Goal: Information Seeking & Learning: Learn about a topic

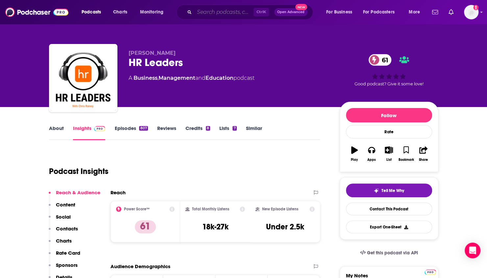
click at [205, 9] on input "Search podcasts, credits, & more..." at bounding box center [223, 12] width 59 height 11
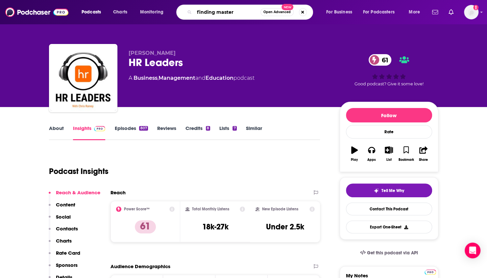
type input "finding mastery"
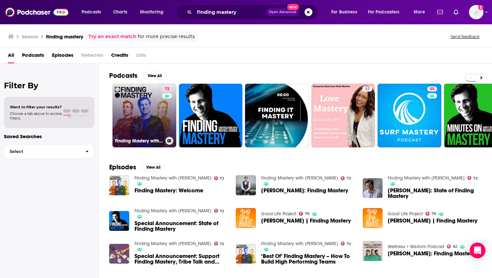
click at [156, 118] on link "72 Finding Mastery with [PERSON_NAME]" at bounding box center [144, 116] width 64 height 64
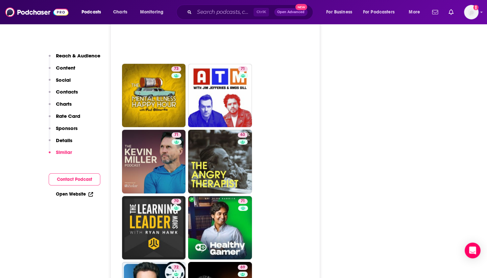
scroll to position [1939, 0]
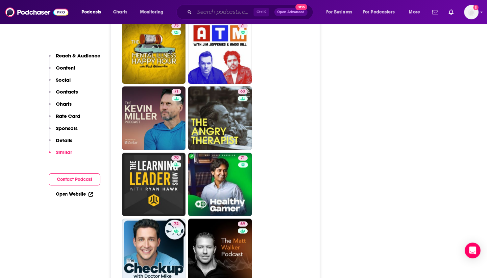
click at [205, 13] on input "Search podcasts, credits, & more..." at bounding box center [223, 12] width 59 height 11
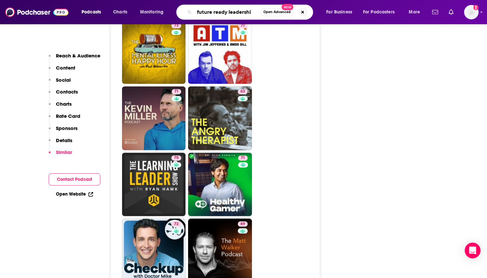
type input "future ready leadership"
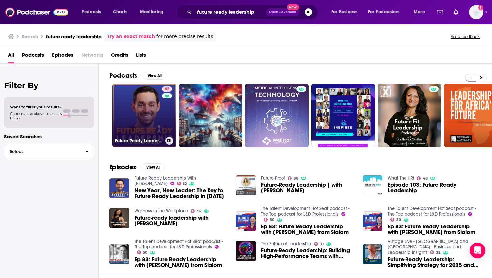
click at [152, 109] on link "62 Future Ready Leadership With [PERSON_NAME]" at bounding box center [144, 116] width 64 height 64
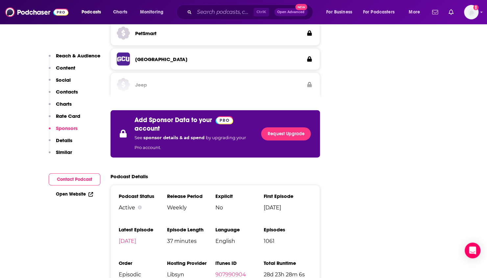
scroll to position [1347, 0]
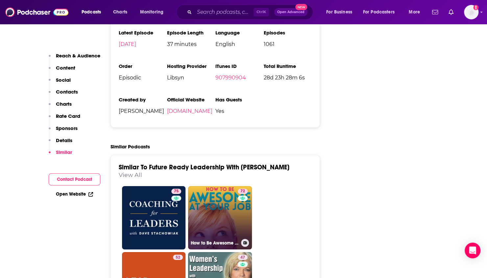
click at [233, 186] on link "72 How to Be Awesome at Your Job" at bounding box center [220, 218] width 64 height 64
type input "[URL][DOMAIN_NAME]"
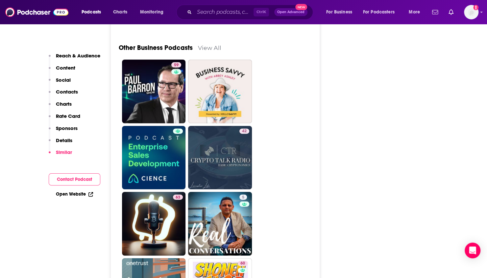
scroll to position [2465, 0]
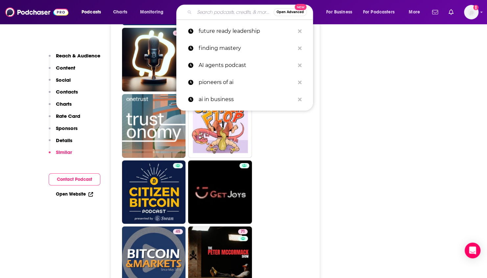
click at [219, 15] on input "Search podcasts, credits, & more..." at bounding box center [233, 12] width 79 height 11
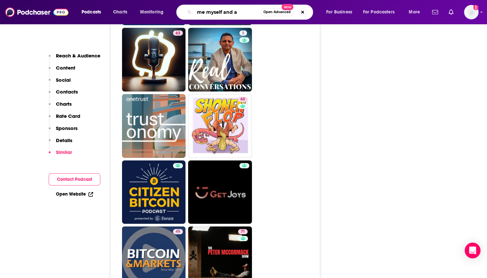
type input "me myself and ai"
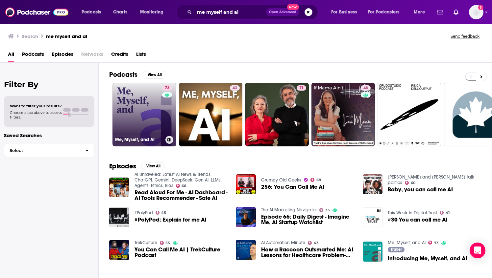
click at [131, 100] on link "73 Me, Myself, and AI" at bounding box center [144, 115] width 64 height 64
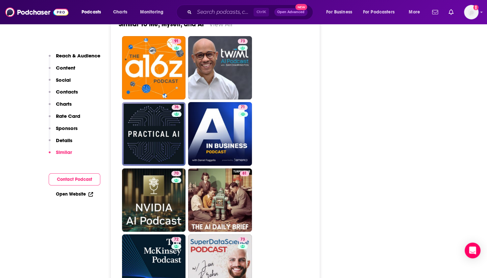
scroll to position [1446, 0]
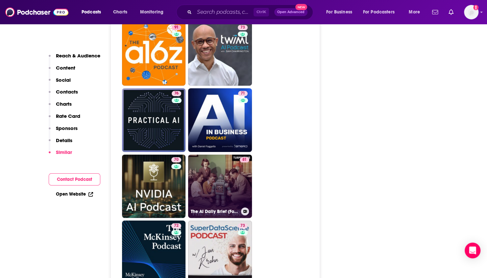
click at [234, 155] on link "81 The AI Daily Brief (Formerly The AI Breakdown): Artificial Intelligence News…" at bounding box center [220, 187] width 64 height 64
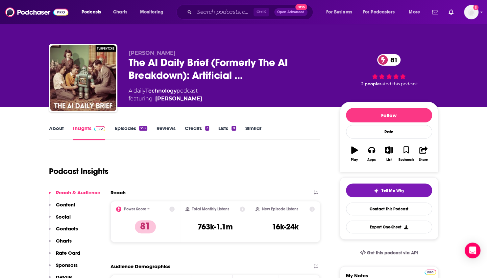
type input "[URL][DOMAIN_NAME]"
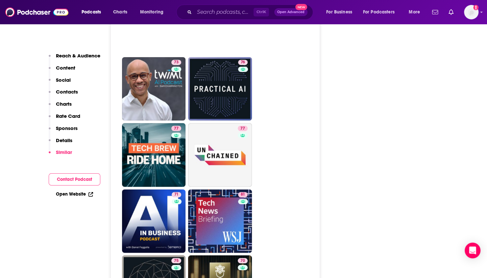
scroll to position [1709, 0]
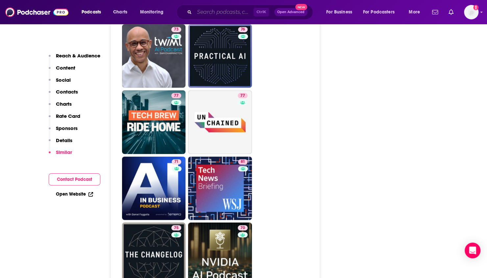
click at [237, 13] on input "Search podcasts, credits, & more..." at bounding box center [223, 12] width 59 height 11
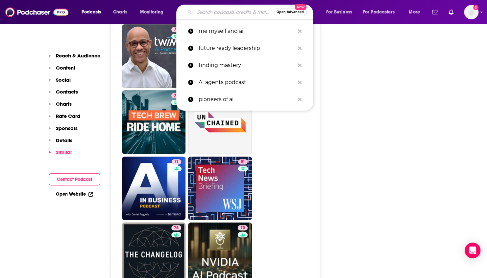
paste input "CNBC Changemakers and Power Players"
type input "CNBC Changemakers and Power Players"
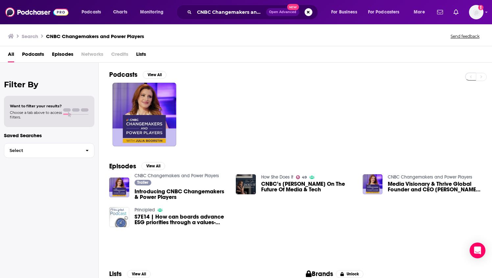
click at [169, 189] on span "Introducing CNBC Changemakers & Power Players" at bounding box center [181, 194] width 94 height 11
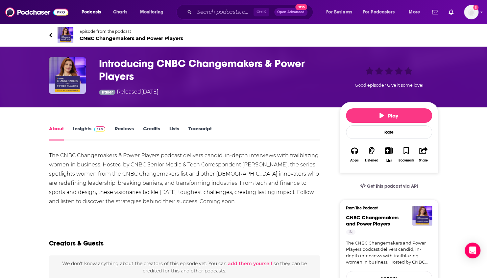
click at [83, 129] on link "Insights" at bounding box center [89, 133] width 33 height 15
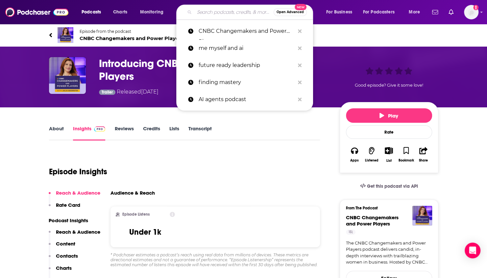
click at [221, 11] on input "Search podcasts, credits, & more..." at bounding box center [233, 12] width 79 height 11
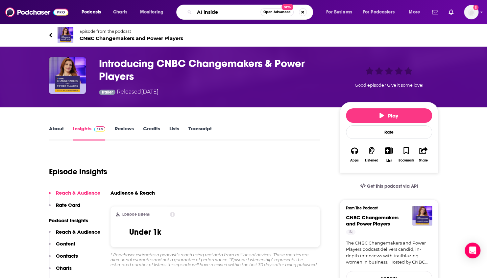
type input "AI inside"
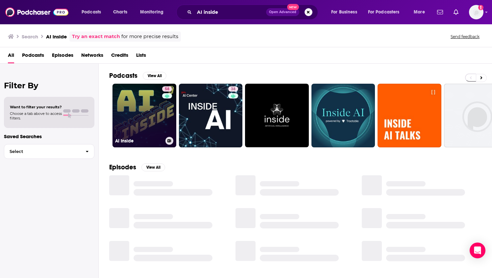
click at [155, 110] on link "58 AI Inside" at bounding box center [144, 116] width 64 height 64
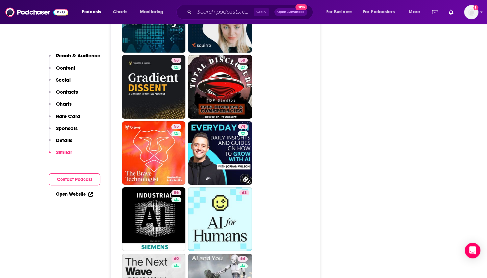
scroll to position [1314, 0]
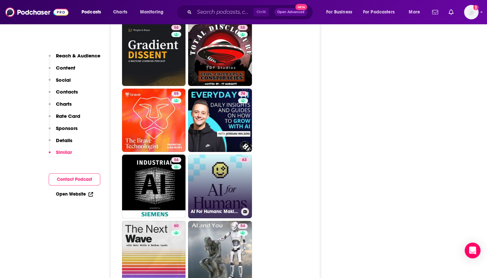
click at [227, 158] on link "63 AI For Humans: Making Artificial Intelligence Fun & Practical" at bounding box center [220, 187] width 64 height 64
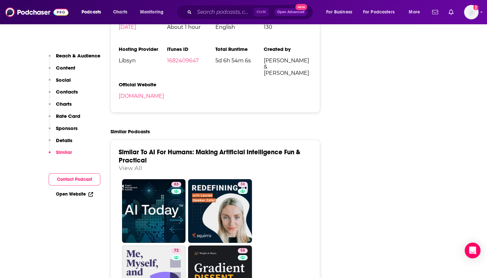
scroll to position [1249, 0]
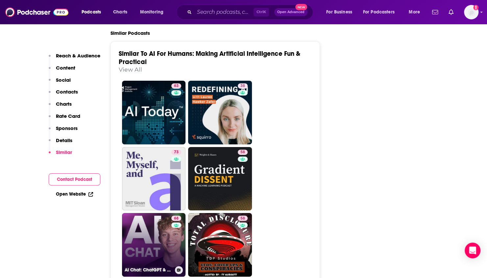
click at [142, 213] on link "68 AI Chat: ChatGPT & AI News, Artificial Intelligence, OpenAI, Machine Learning" at bounding box center [154, 245] width 64 height 64
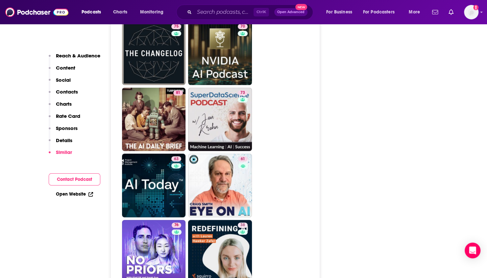
scroll to position [1610, 0]
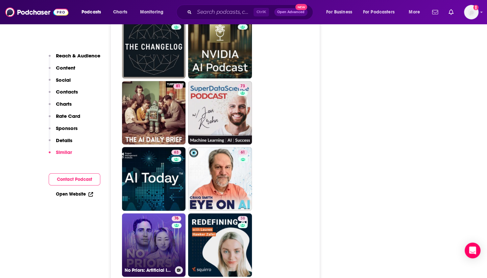
click at [147, 214] on link "76 No Priors: Artificial Intelligence | Technology | Startups" at bounding box center [154, 246] width 64 height 64
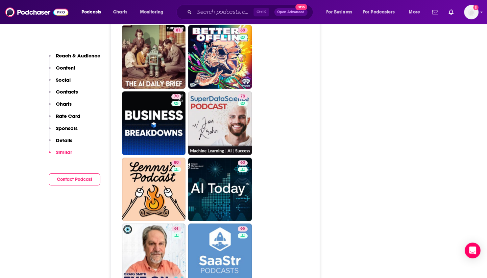
scroll to position [1939, 0]
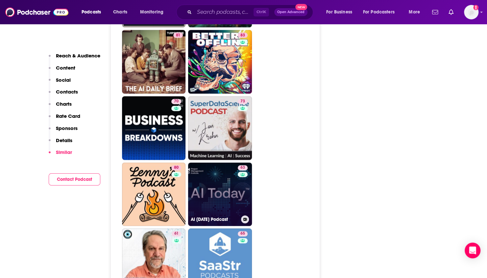
click at [220, 163] on link "63 AI [DATE] Podcast" at bounding box center [220, 195] width 64 height 64
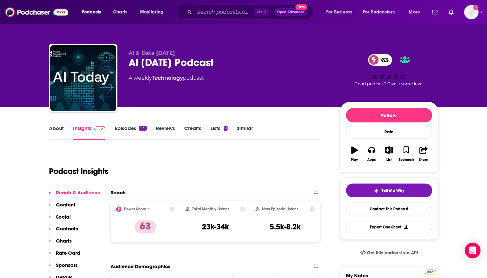
type input "[URL][DOMAIN_NAME]"
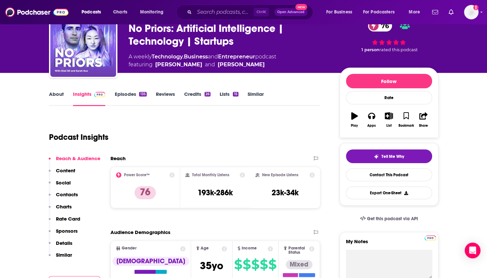
scroll to position [66, 0]
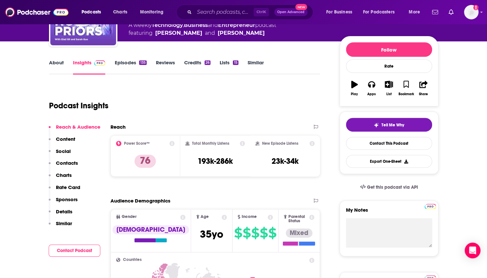
click at [53, 65] on link "About" at bounding box center [56, 66] width 15 height 15
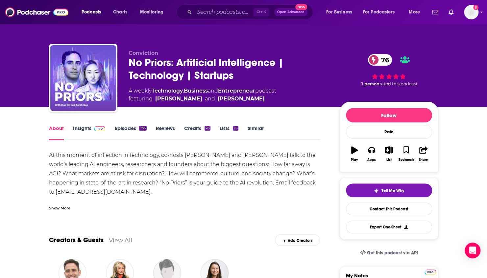
click at [79, 128] on link "Insights" at bounding box center [89, 132] width 33 height 15
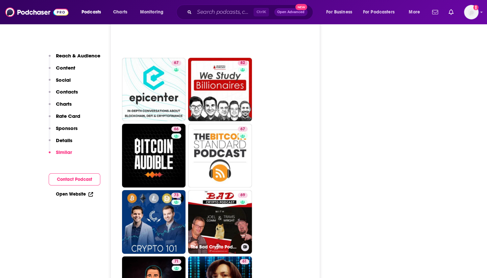
scroll to position [1676, 0]
